Goal: Transaction & Acquisition: Purchase product/service

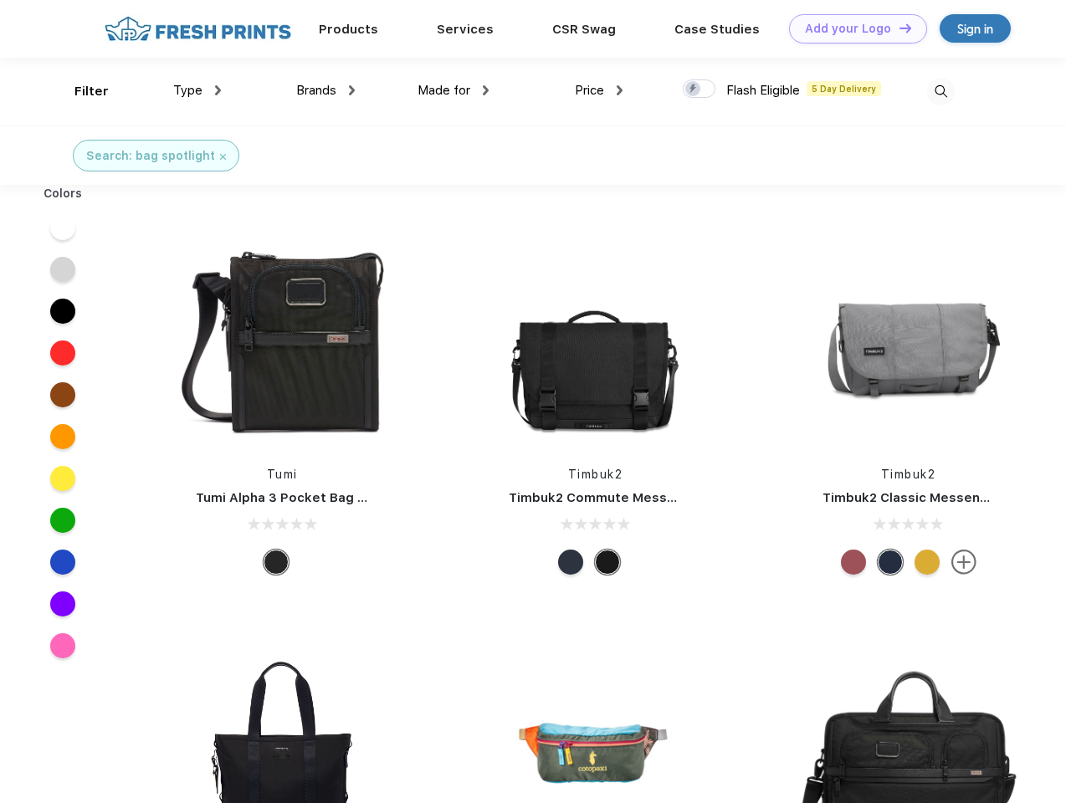
click at [852, 28] on link "Add your Logo Design Tool" at bounding box center [858, 28] width 138 height 29
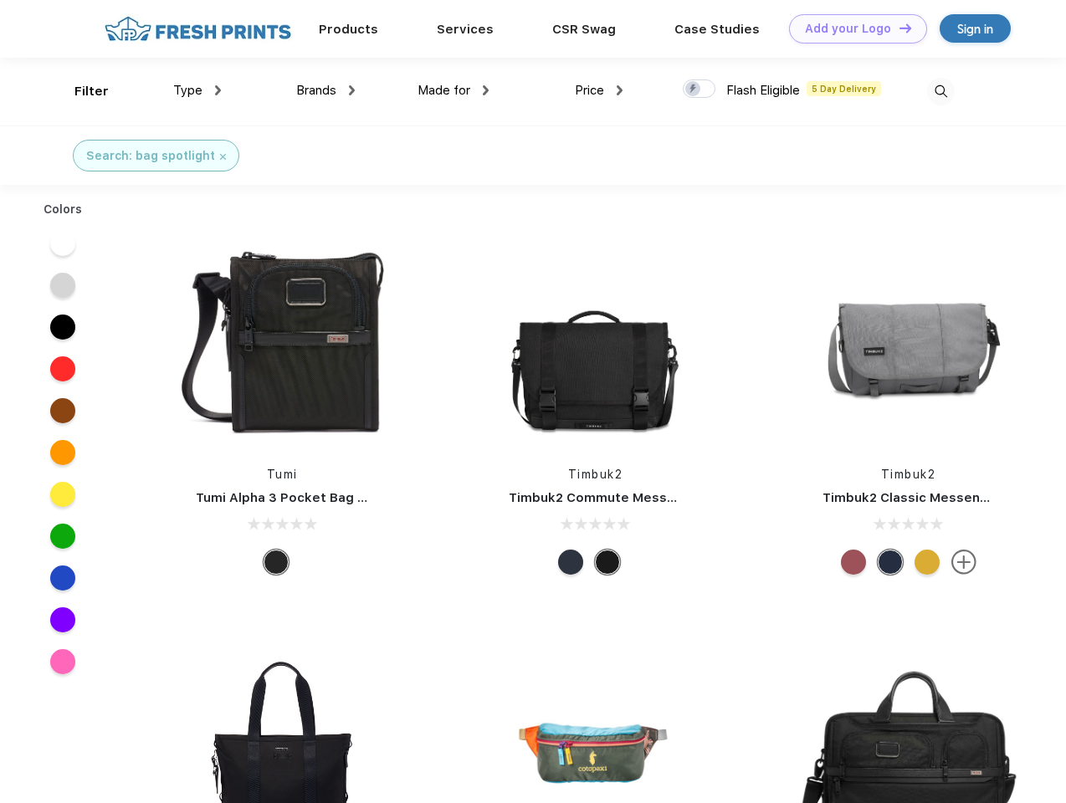
click at [0, 0] on div "Design Tool" at bounding box center [0, 0] width 0 height 0
click at [898, 28] on link "Add your Logo Design Tool" at bounding box center [858, 28] width 138 height 29
click at [80, 91] on div "Filter" at bounding box center [91, 91] width 34 height 19
click at [197, 90] on span "Type" at bounding box center [187, 90] width 29 height 15
click at [325, 90] on span "Brands" at bounding box center [316, 90] width 40 height 15
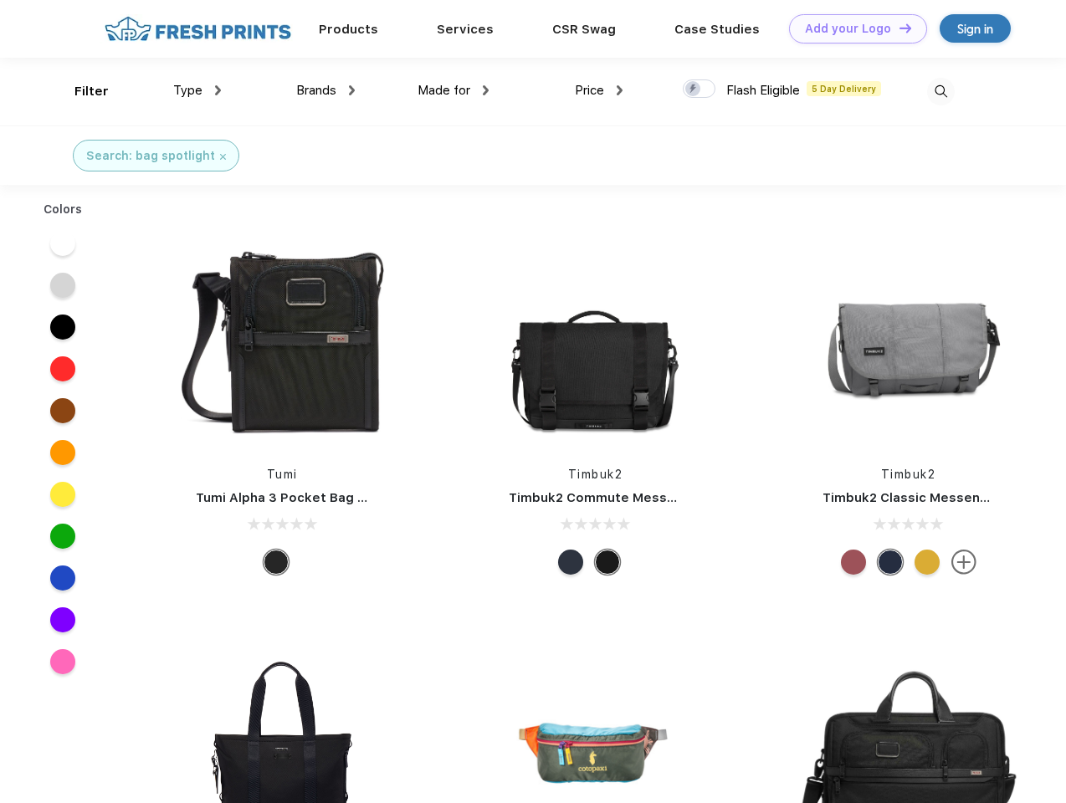
click at [453, 90] on span "Made for" at bounding box center [443, 90] width 53 height 15
click at [599, 90] on span "Price" at bounding box center [589, 90] width 29 height 15
click at [699, 90] on div at bounding box center [699, 88] width 33 height 18
click at [694, 90] on input "checkbox" at bounding box center [688, 84] width 11 height 11
click at [940, 91] on img at bounding box center [941, 92] width 28 height 28
